Goal: Ask a question

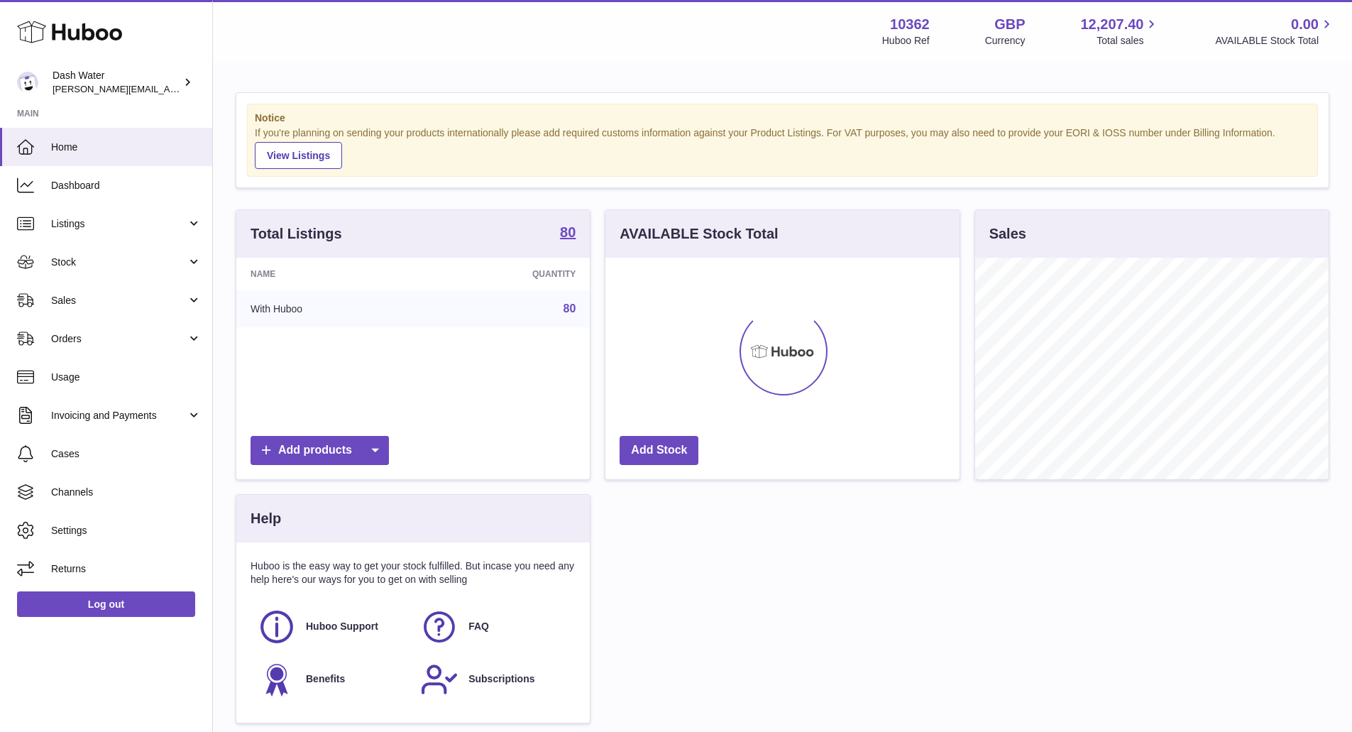
scroll to position [221, 354]
click at [162, 83] on div "Dash Water james@dash-water.com" at bounding box center [117, 82] width 128 height 27
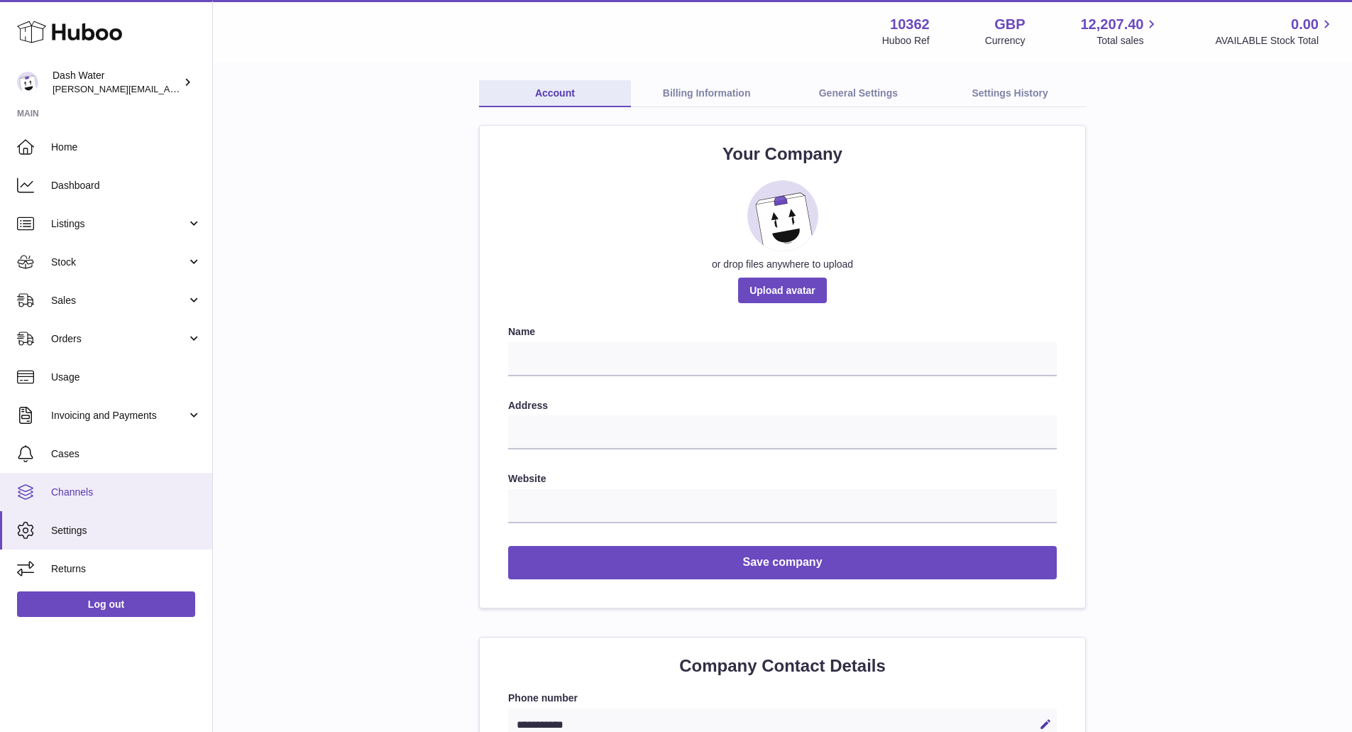
scroll to position [142, 0]
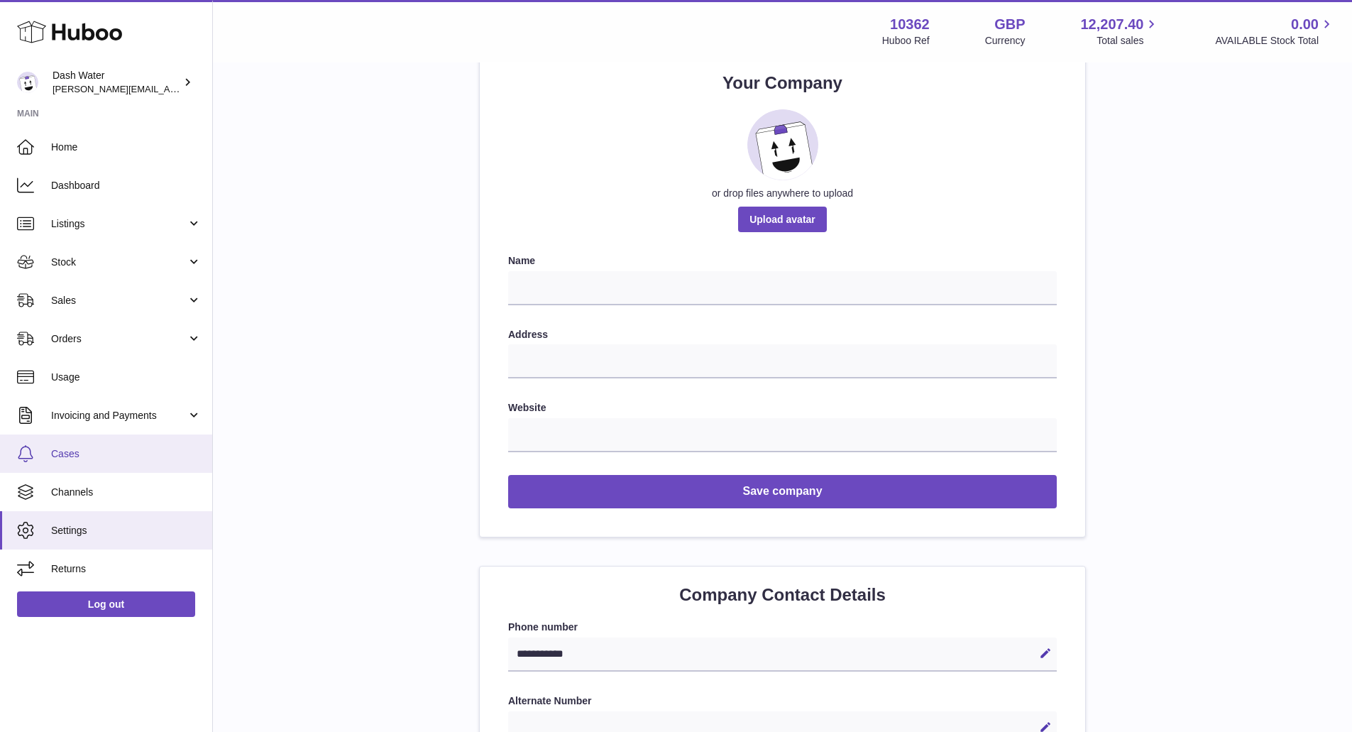
click at [48, 461] on link "Cases" at bounding box center [106, 453] width 212 height 38
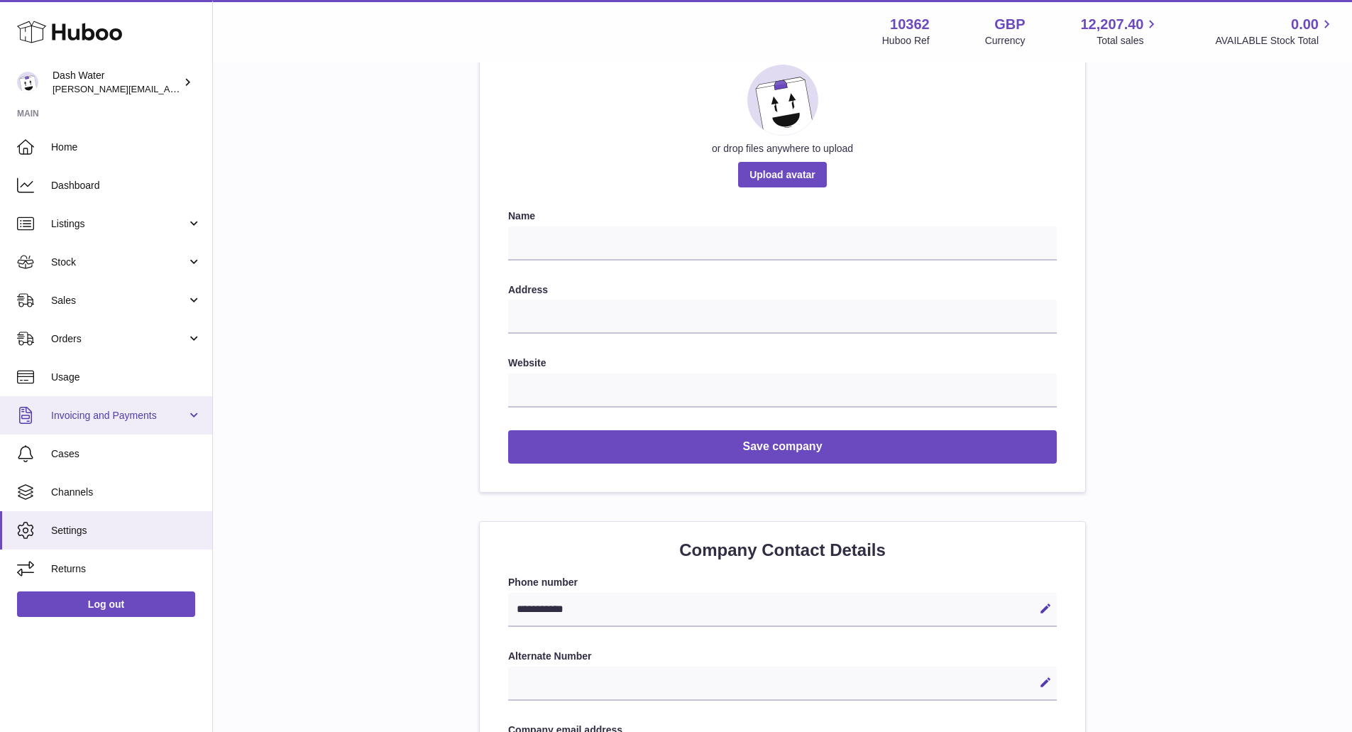
click at [55, 431] on link "Invoicing and Payments" at bounding box center [106, 415] width 212 height 38
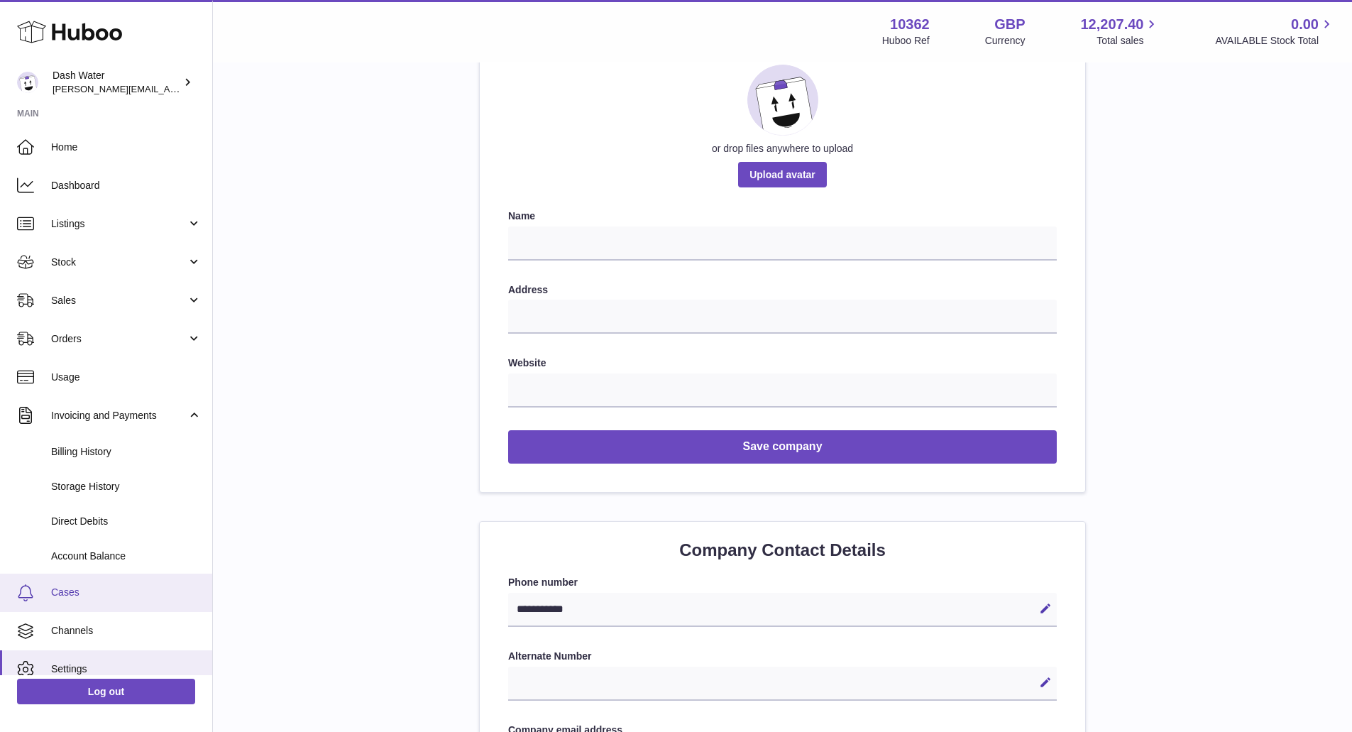
click at [79, 595] on span "Cases" at bounding box center [126, 591] width 150 height 13
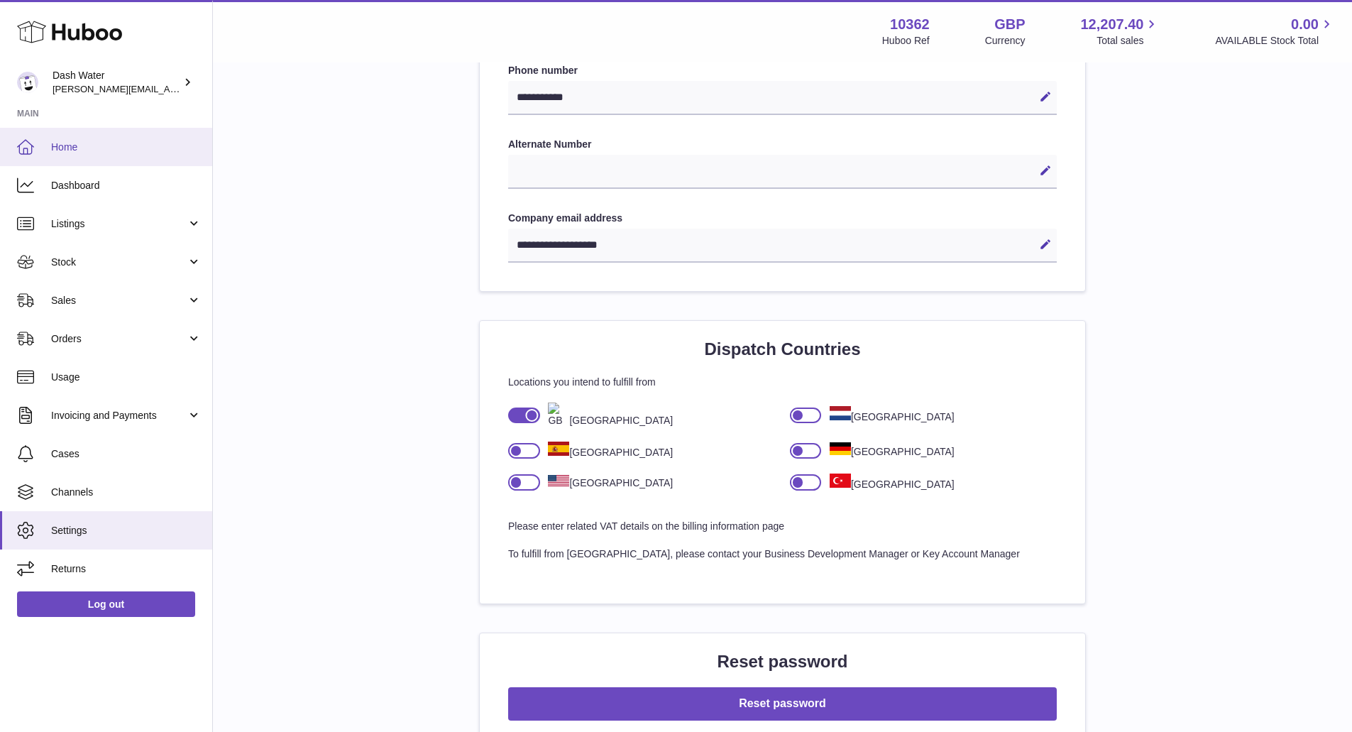
click at [114, 140] on span "Home" at bounding box center [126, 146] width 150 height 13
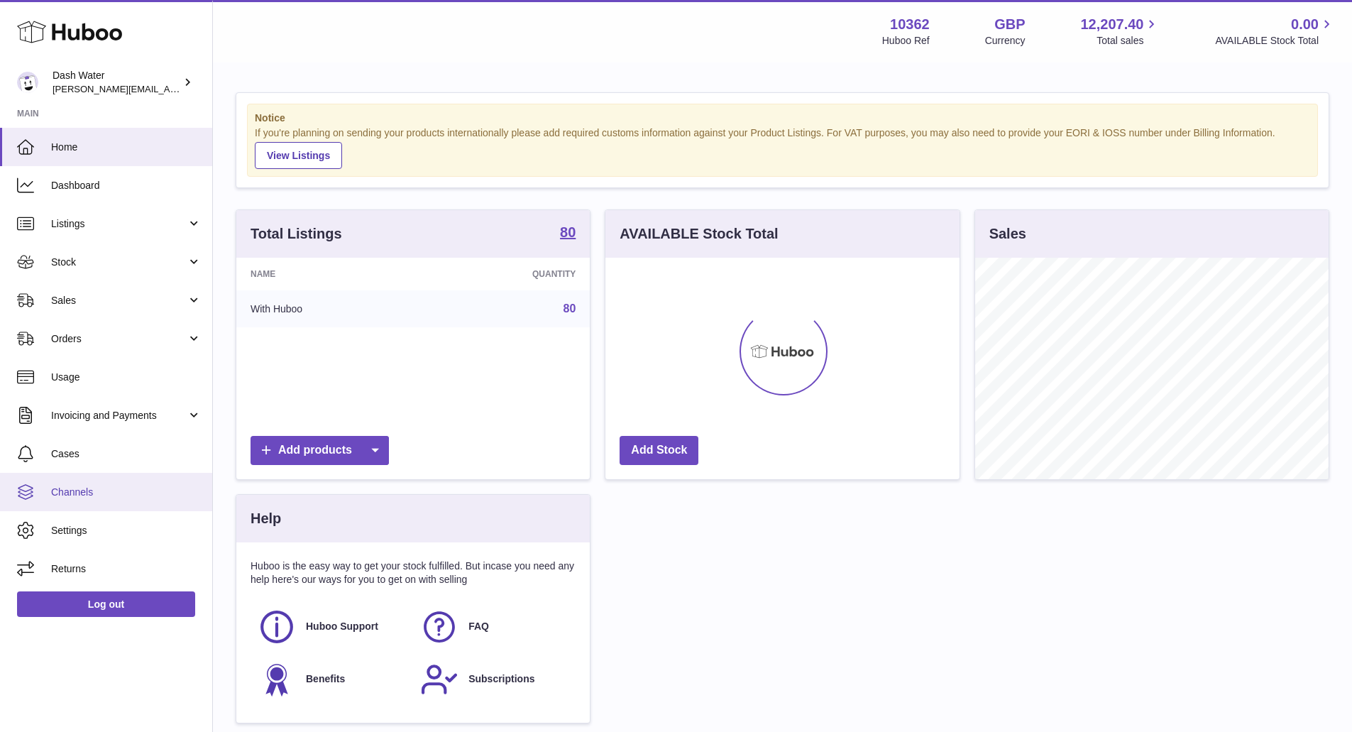
scroll to position [221, 354]
click at [113, 458] on span "Cases" at bounding box center [126, 453] width 150 height 13
click at [341, 622] on span "Huboo Support" at bounding box center [342, 625] width 72 height 13
